Goal: Transaction & Acquisition: Subscribe to service/newsletter

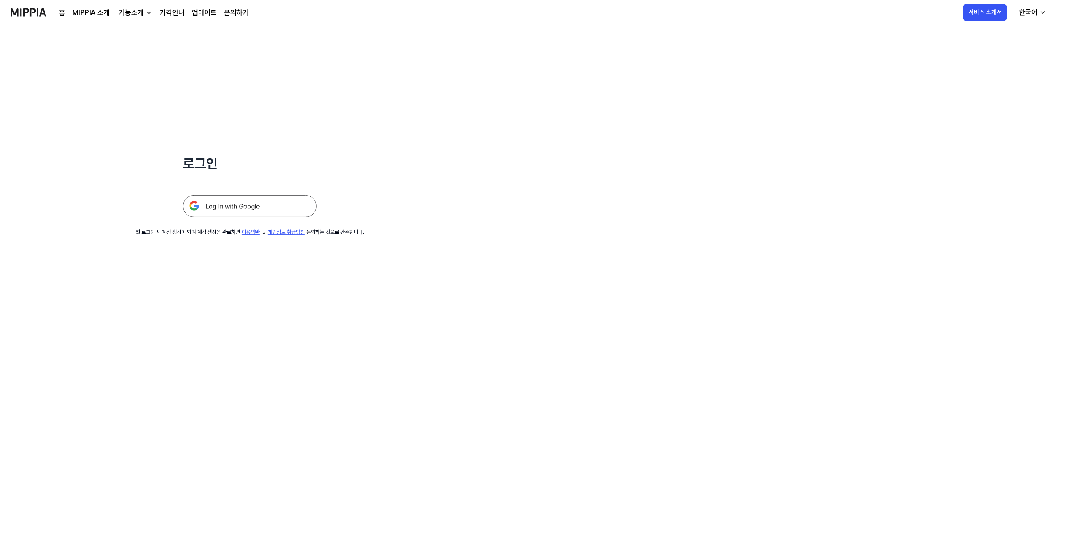
drag, startPoint x: 242, startPoint y: 219, endPoint x: 242, endPoint y: 211, distance: 7.6
click at [242, 218] on div "로그인 첫 로그인 시 계정 생성이 되며 계정 생성을 완료하면 이용약관 및 개인정보 취급방침 동의하는 것으로 간주합니다." at bounding box center [250, 130] width 500 height 211
click at [242, 207] on img at bounding box center [250, 206] width 134 height 22
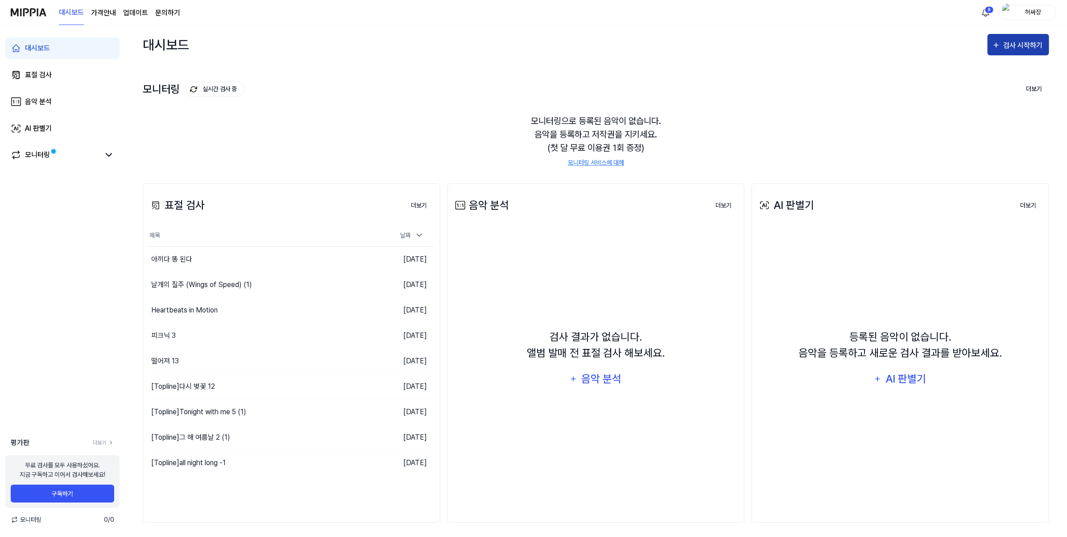
click at [1004, 47] on div "검사 시작하기" at bounding box center [1023, 46] width 41 height 12
click at [963, 70] on button "표절 검사" at bounding box center [995, 71] width 99 height 21
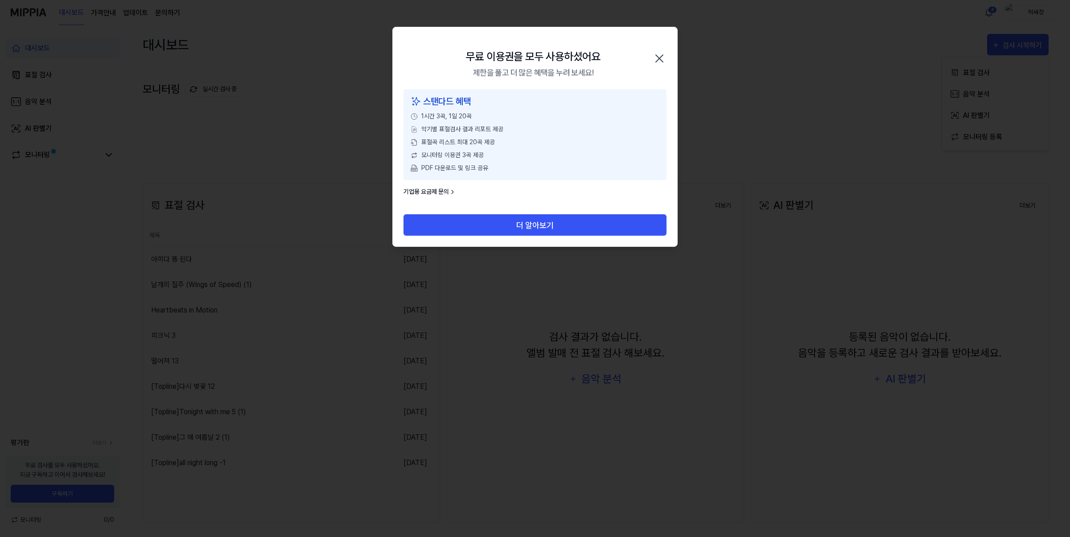
click at [661, 54] on icon "button" at bounding box center [660, 58] width 14 height 14
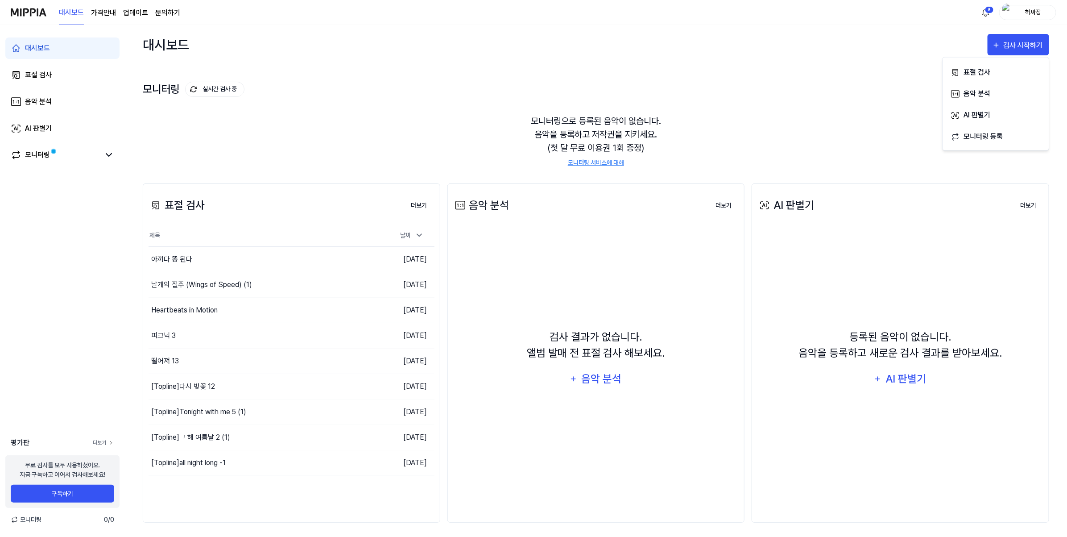
click at [99, 442] on link "더보기" at bounding box center [103, 442] width 21 height 8
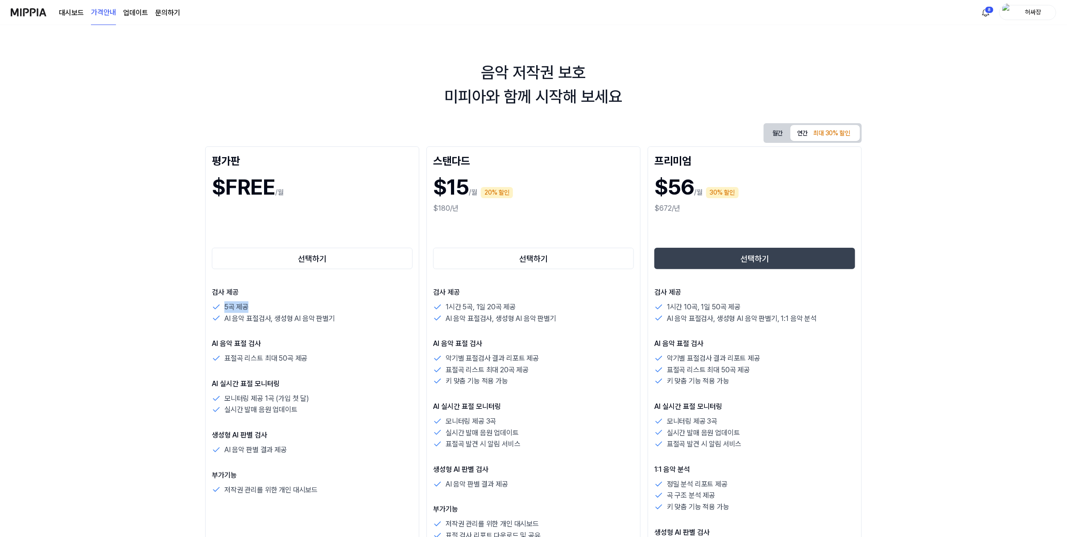
drag, startPoint x: 219, startPoint y: 305, endPoint x: 284, endPoint y: 308, distance: 64.7
click at [277, 306] on div "5곡 제공" at bounding box center [312, 307] width 201 height 12
drag, startPoint x: 351, startPoint y: 319, endPoint x: 233, endPoint y: 300, distance: 119.7
click at [233, 300] on div "검사 제공 5곡 제공 AI 음악 표절검사, 생성형 AI 음악 판별기" at bounding box center [312, 305] width 201 height 37
drag, startPoint x: 322, startPoint y: 359, endPoint x: 212, endPoint y: 344, distance: 111.6
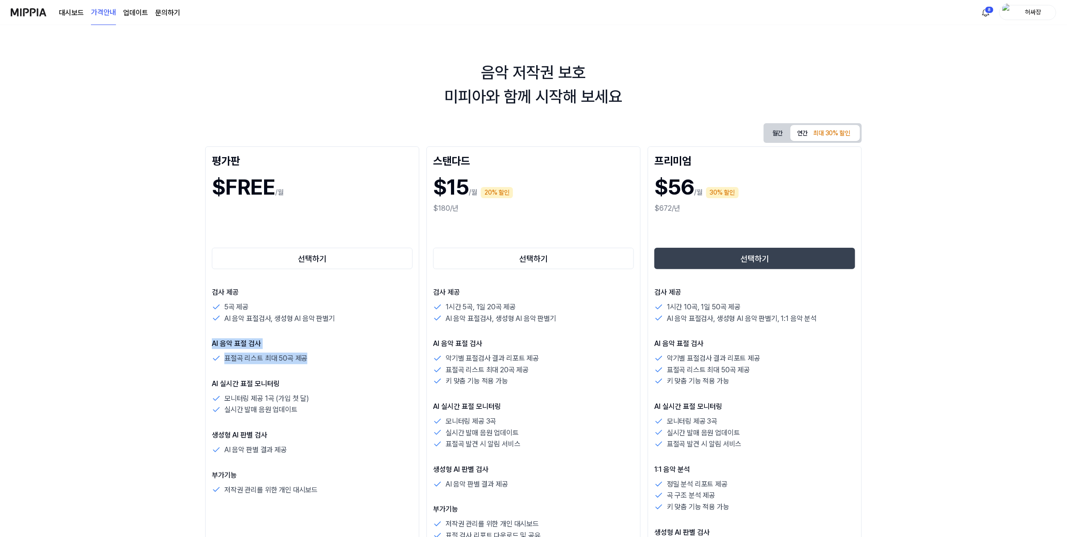
click at [212, 344] on div "AI 음악 표절 검사 표절곡 리스트 최대 50곡 제공" at bounding box center [312, 351] width 201 height 26
drag, startPoint x: 280, startPoint y: 372, endPoint x: 297, endPoint y: 393, distance: 27.3
click at [297, 393] on div "검사 제공 5곡 제공 AI 음악 표절검사, 생성형 AI 음악 판별기 AI 음악 표절 검사 표절곡 리스트 최대 50곡 제공 AI 실시간 표절 모…" at bounding box center [312, 391] width 201 height 208
click at [353, 433] on p "생성형 AI 판별 검사" at bounding box center [312, 435] width 201 height 11
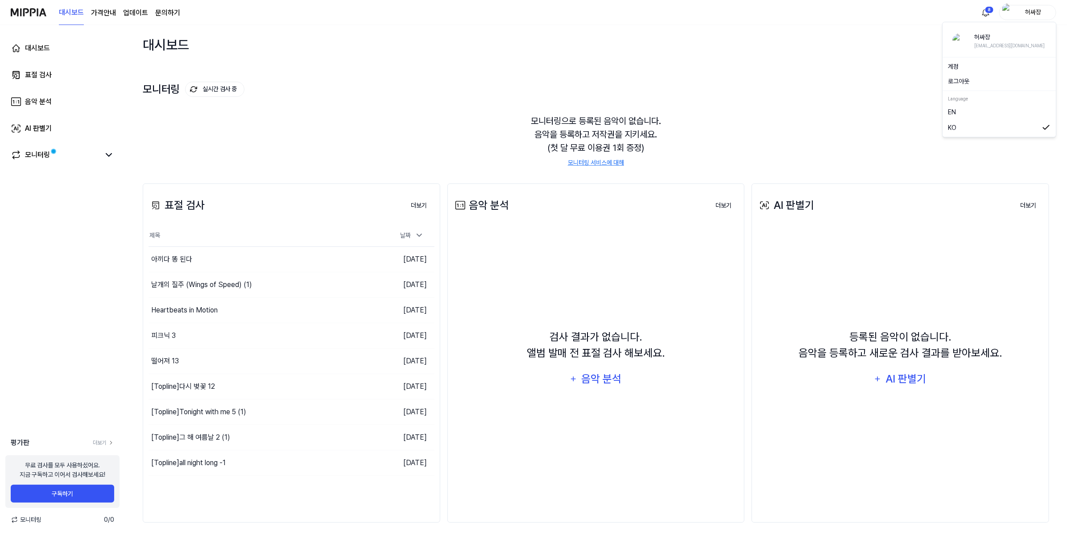
click at [1017, 10] on div "허싸장" at bounding box center [1033, 12] width 35 height 10
